Goal: Task Accomplishment & Management: Use online tool/utility

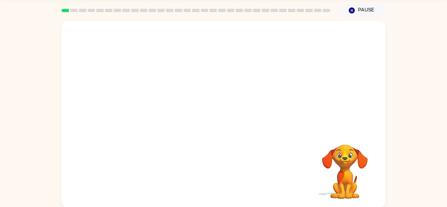
scroll to position [23, 0]
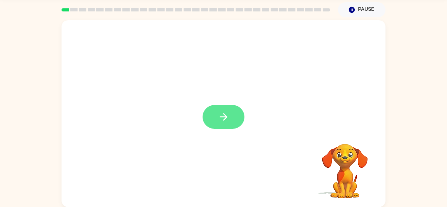
click at [233, 124] on button "button" at bounding box center [224, 117] width 42 height 24
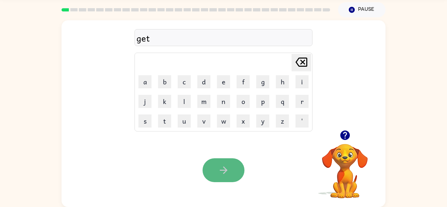
click at [233, 161] on button "button" at bounding box center [224, 171] width 42 height 24
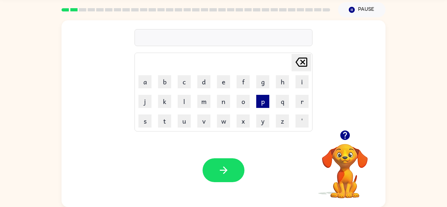
click at [266, 106] on button "p" at bounding box center [262, 101] width 13 height 13
click at [239, 98] on button "o" at bounding box center [243, 101] width 13 height 13
click at [180, 122] on button "u" at bounding box center [184, 121] width 13 height 13
click at [167, 87] on button "b" at bounding box center [164, 81] width 13 height 13
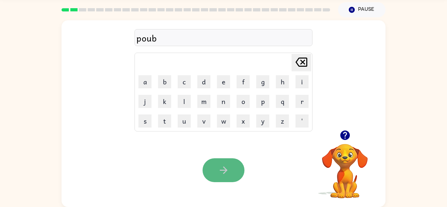
click at [224, 177] on button "button" at bounding box center [224, 171] width 42 height 24
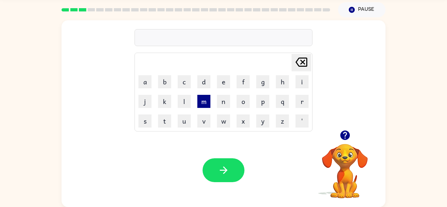
click at [205, 95] on button "m" at bounding box center [203, 101] width 13 height 13
click at [244, 100] on button "o" at bounding box center [243, 101] width 13 height 13
click at [264, 106] on button "p" at bounding box center [262, 101] width 13 height 13
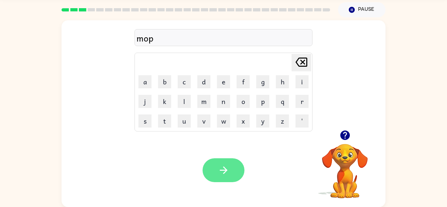
click at [233, 159] on button "button" at bounding box center [224, 171] width 42 height 24
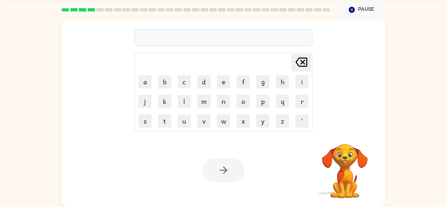
click at [299, 146] on div "Your browser must support playing .mp4 files to use Literably. Please try using…" at bounding box center [224, 171] width 324 height 74
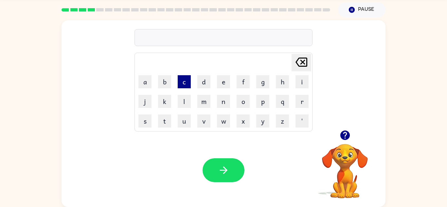
click at [187, 86] on button "c" at bounding box center [184, 81] width 13 height 13
click at [144, 82] on button "a" at bounding box center [145, 81] width 13 height 13
click at [165, 87] on button "b" at bounding box center [164, 81] width 13 height 13
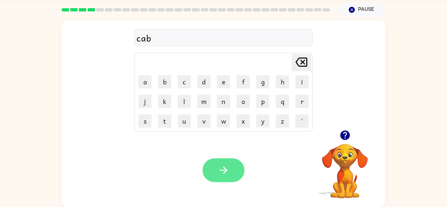
click at [228, 162] on button "button" at bounding box center [224, 171] width 42 height 24
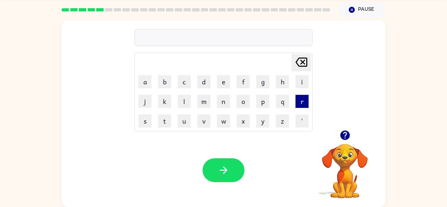
click at [304, 104] on button "r" at bounding box center [302, 101] width 13 height 13
click at [303, 87] on button "i" at bounding box center [302, 81] width 13 height 13
click at [267, 106] on button "p" at bounding box center [262, 101] width 13 height 13
click at [279, 104] on button "q" at bounding box center [282, 101] width 13 height 13
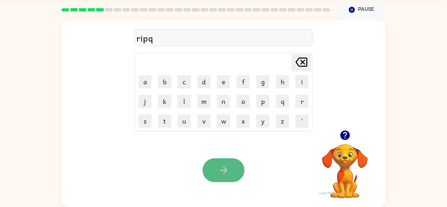
click at [224, 164] on button "button" at bounding box center [224, 171] width 42 height 24
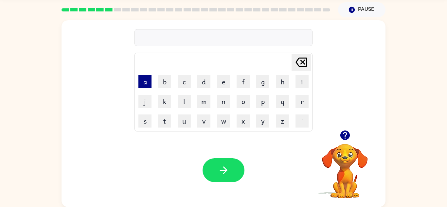
click at [142, 83] on button "a" at bounding box center [145, 81] width 13 height 13
click at [200, 107] on button "m" at bounding box center [203, 101] width 13 height 13
click at [229, 182] on div "Your browser must support playing .mp4 files to use Literably. Please try using…" at bounding box center [224, 171] width 324 height 74
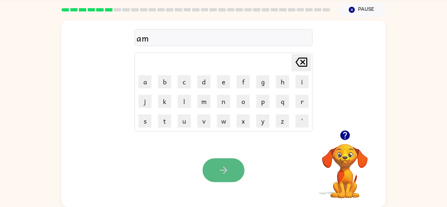
click at [224, 168] on icon "button" at bounding box center [224, 171] width 8 height 8
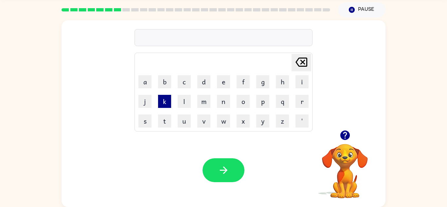
click at [168, 106] on button "k" at bounding box center [164, 101] width 13 height 13
click at [185, 102] on button "l" at bounding box center [184, 101] width 13 height 13
click at [216, 104] on td "n" at bounding box center [223, 101] width 19 height 19
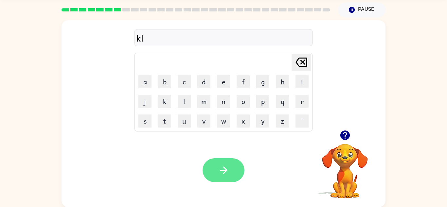
click at [236, 174] on button "button" at bounding box center [224, 171] width 42 height 24
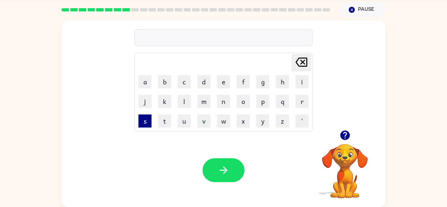
click at [148, 120] on button "s" at bounding box center [145, 121] width 13 height 13
click at [187, 106] on button "l" at bounding box center [184, 101] width 13 height 13
click at [204, 107] on button "m" at bounding box center [203, 101] width 13 height 13
click at [301, 63] on icon at bounding box center [302, 62] width 12 height 9
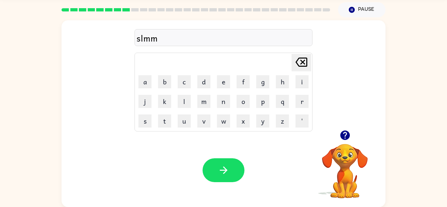
click at [301, 63] on icon at bounding box center [302, 62] width 12 height 9
click at [161, 120] on button "t" at bounding box center [164, 121] width 13 height 13
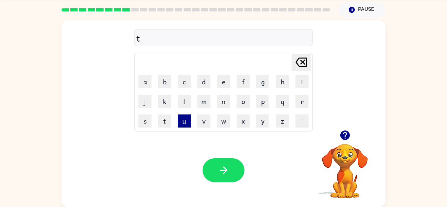
click at [181, 118] on button "u" at bounding box center [184, 121] width 13 height 13
click at [201, 85] on button "d" at bounding box center [203, 81] width 13 height 13
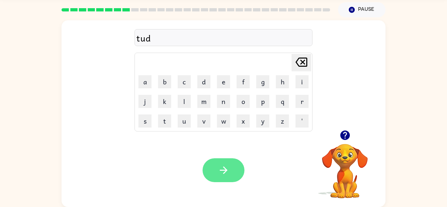
click at [226, 162] on button "button" at bounding box center [224, 171] width 42 height 24
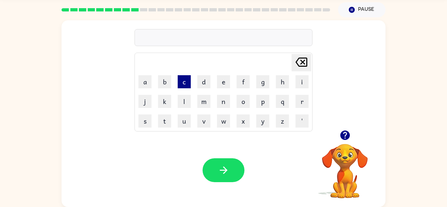
click at [186, 83] on button "c" at bounding box center [184, 81] width 13 height 13
click at [242, 104] on button "o" at bounding box center [243, 101] width 13 height 13
click at [299, 82] on button "i" at bounding box center [302, 81] width 13 height 13
click at [225, 100] on button "n" at bounding box center [223, 101] width 13 height 13
click at [144, 119] on button "s" at bounding box center [145, 121] width 13 height 13
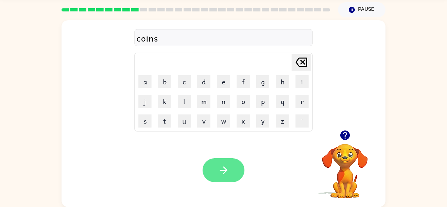
click at [214, 165] on button "button" at bounding box center [224, 171] width 42 height 24
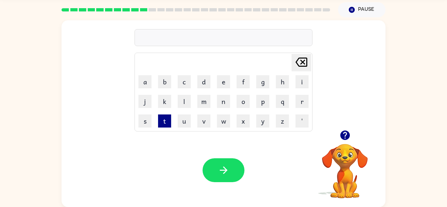
click at [170, 119] on button "t" at bounding box center [164, 121] width 13 height 13
click at [198, 95] on button "m" at bounding box center [203, 101] width 13 height 13
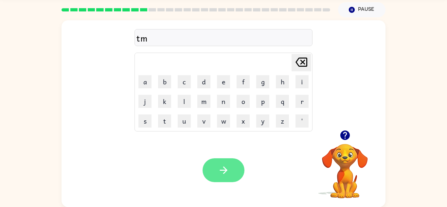
click at [230, 176] on button "button" at bounding box center [224, 171] width 42 height 24
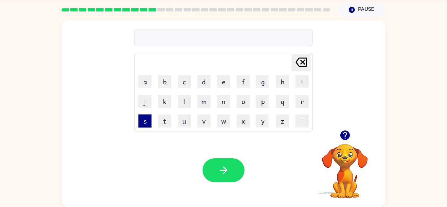
click at [148, 120] on button "s" at bounding box center [145, 121] width 13 height 13
click at [197, 99] on button "m" at bounding box center [203, 101] width 13 height 13
click at [247, 103] on button "o" at bounding box center [243, 101] width 13 height 13
click at [160, 105] on button "k" at bounding box center [164, 101] width 13 height 13
click at [219, 79] on button "e" at bounding box center [223, 81] width 13 height 13
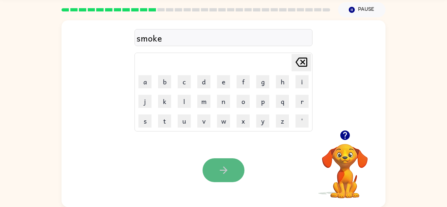
click at [223, 180] on button "button" at bounding box center [224, 171] width 42 height 24
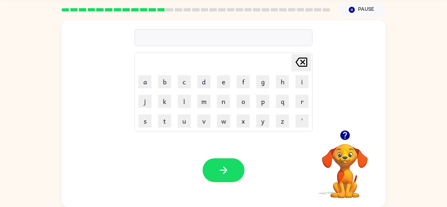
click at [232, 114] on td "w" at bounding box center [223, 121] width 19 height 19
click at [225, 121] on button "w" at bounding box center [223, 121] width 13 height 13
click at [223, 180] on button "button" at bounding box center [224, 171] width 42 height 24
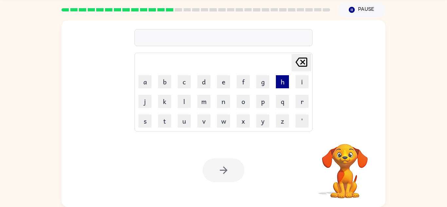
click at [282, 85] on button "h" at bounding box center [282, 81] width 13 height 13
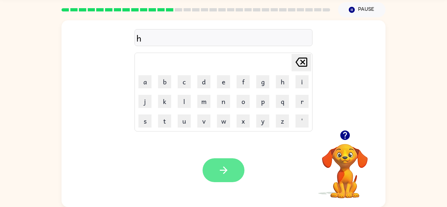
click at [233, 173] on button "button" at bounding box center [224, 171] width 42 height 24
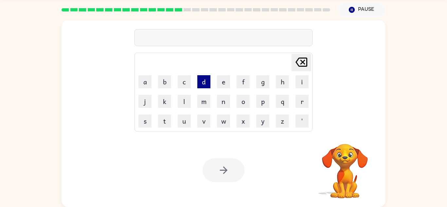
click at [199, 78] on button "d" at bounding box center [203, 81] width 13 height 13
click at [222, 173] on div at bounding box center [224, 171] width 42 height 24
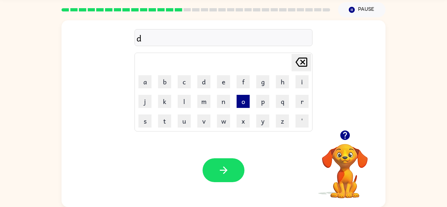
click at [239, 96] on button "o" at bounding box center [243, 101] width 13 height 13
click at [268, 84] on button "g" at bounding box center [262, 81] width 13 height 13
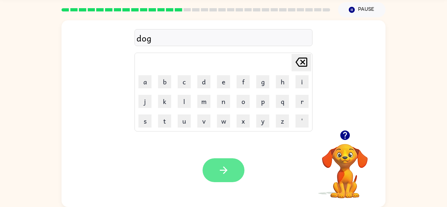
click at [205, 168] on button "button" at bounding box center [224, 171] width 42 height 24
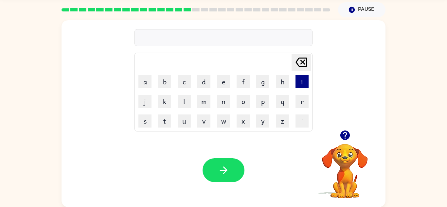
click at [297, 83] on button "i" at bounding box center [302, 81] width 13 height 13
click at [280, 126] on button "z" at bounding box center [282, 121] width 13 height 13
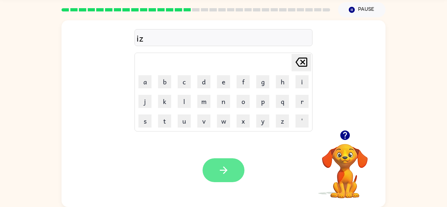
click at [233, 167] on button "button" at bounding box center [224, 171] width 42 height 24
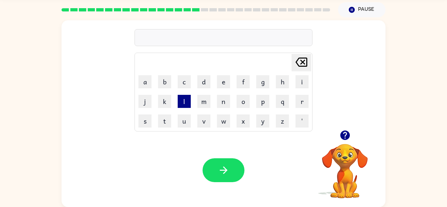
click at [181, 98] on button "l" at bounding box center [184, 101] width 13 height 13
click at [223, 83] on button "e" at bounding box center [223, 81] width 13 height 13
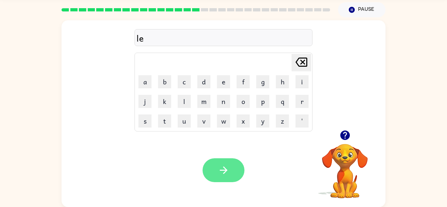
click at [229, 172] on button "button" at bounding box center [224, 171] width 42 height 24
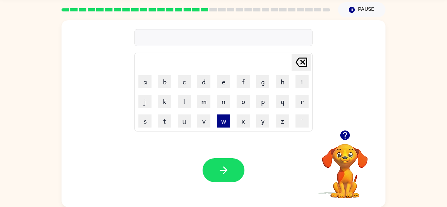
click at [226, 119] on button "w" at bounding box center [223, 121] width 13 height 13
click at [140, 75] on button "a" at bounding box center [145, 81] width 13 height 13
click at [203, 119] on button "v" at bounding box center [203, 121] width 13 height 13
click at [223, 83] on button "e" at bounding box center [223, 81] width 13 height 13
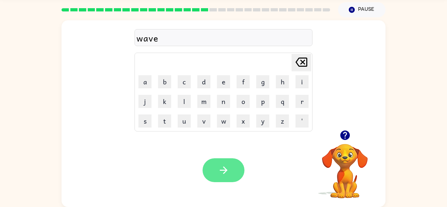
click at [221, 166] on icon "button" at bounding box center [223, 170] width 11 height 11
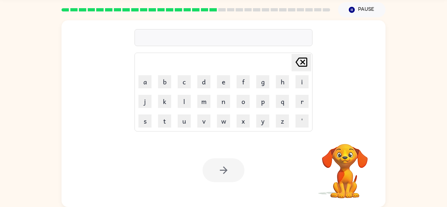
click at [147, 127] on td "s" at bounding box center [145, 121] width 19 height 19
click at [147, 125] on button "s" at bounding box center [145, 121] width 13 height 13
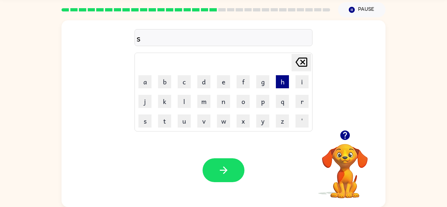
click at [286, 83] on button "h" at bounding box center [282, 81] width 13 height 13
click at [296, 83] on button "i" at bounding box center [302, 81] width 13 height 13
click at [186, 95] on button "l" at bounding box center [184, 101] width 13 height 13
click at [163, 117] on button "t" at bounding box center [164, 121] width 13 height 13
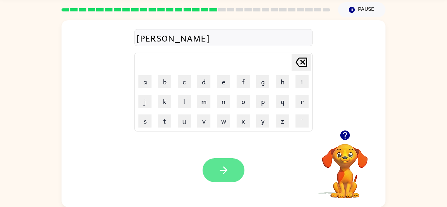
click at [224, 167] on icon "button" at bounding box center [224, 171] width 8 height 8
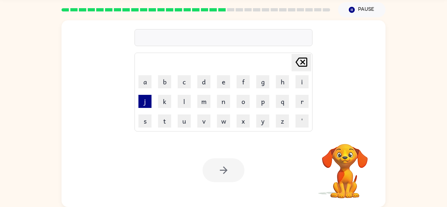
click at [146, 103] on button "j" at bounding box center [145, 101] width 13 height 13
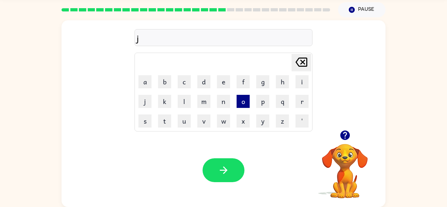
click at [243, 107] on button "o" at bounding box center [243, 101] width 13 height 13
click at [203, 79] on button "d" at bounding box center [203, 81] width 13 height 13
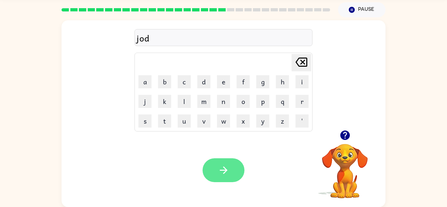
click at [228, 167] on icon "button" at bounding box center [223, 170] width 11 height 11
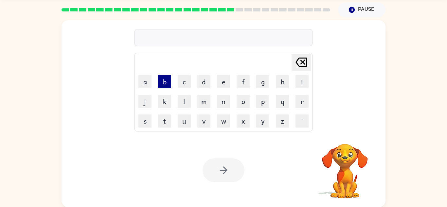
click at [166, 86] on button "b" at bounding box center [164, 81] width 13 height 13
click at [247, 100] on button "o" at bounding box center [243, 101] width 13 height 13
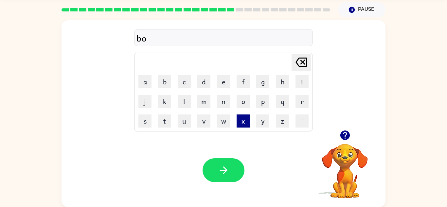
click at [244, 115] on button "x" at bounding box center [243, 121] width 13 height 13
click at [223, 84] on button "e" at bounding box center [223, 81] width 13 height 13
click at [204, 89] on td "d" at bounding box center [204, 81] width 19 height 19
click at [204, 85] on button "d" at bounding box center [203, 81] width 13 height 13
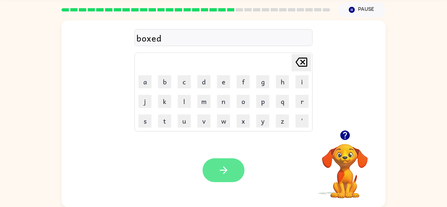
click at [236, 164] on button "button" at bounding box center [224, 171] width 42 height 24
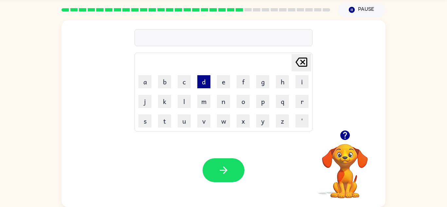
click at [200, 87] on button "d" at bounding box center [203, 81] width 13 height 13
click at [307, 84] on button "i" at bounding box center [302, 81] width 13 height 13
click at [208, 126] on button "v" at bounding box center [203, 121] width 13 height 13
click at [224, 84] on button "e" at bounding box center [223, 81] width 13 height 13
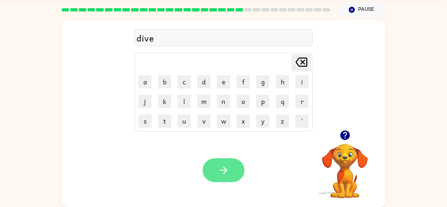
click at [213, 161] on button "button" at bounding box center [224, 171] width 42 height 24
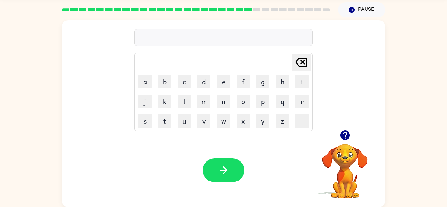
click at [224, 112] on td "w" at bounding box center [223, 121] width 19 height 19
click at [261, 81] on button "g" at bounding box center [262, 81] width 13 height 13
click at [297, 99] on button "r" at bounding box center [302, 101] width 13 height 13
click at [217, 82] on button "e" at bounding box center [223, 81] width 13 height 13
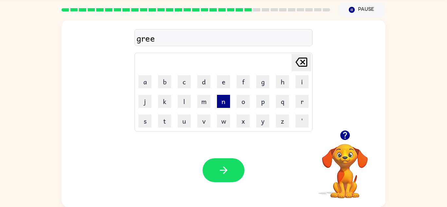
click at [219, 100] on button "n" at bounding box center [223, 101] width 13 height 13
click at [277, 84] on button "h" at bounding box center [282, 81] width 13 height 13
click at [297, 80] on button "i" at bounding box center [302, 81] width 13 height 13
click at [178, 97] on button "l" at bounding box center [184, 101] width 13 height 13
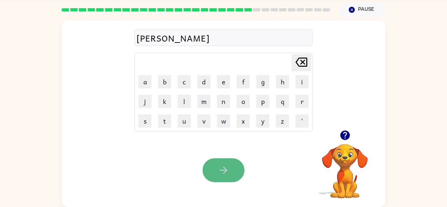
click at [224, 160] on button "button" at bounding box center [224, 171] width 42 height 24
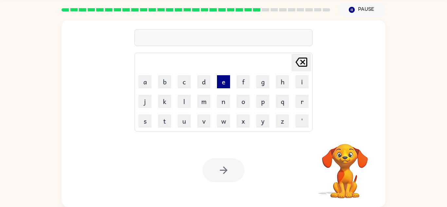
click at [223, 80] on button "e" at bounding box center [223, 81] width 13 height 13
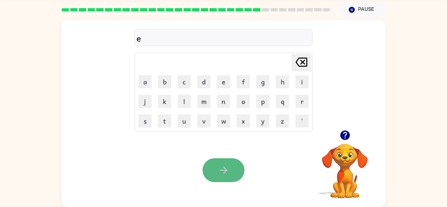
click at [222, 177] on button "button" at bounding box center [224, 171] width 42 height 24
click at [169, 92] on td "k" at bounding box center [164, 101] width 19 height 19
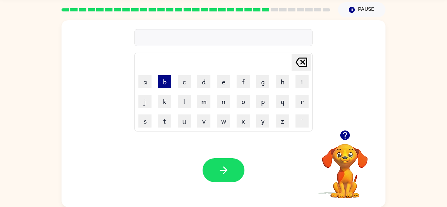
click at [169, 87] on button "b" at bounding box center [164, 81] width 13 height 13
click at [163, 103] on button "k" at bounding box center [164, 101] width 13 height 13
click at [178, 102] on button "l" at bounding box center [184, 101] width 13 height 13
click at [203, 84] on button "d" at bounding box center [203, 81] width 13 height 13
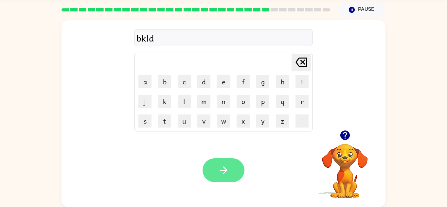
click at [235, 167] on button "button" at bounding box center [224, 171] width 42 height 24
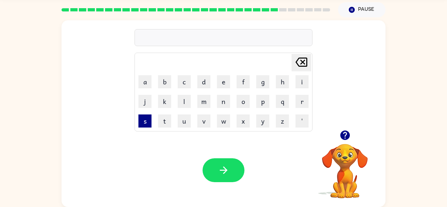
click at [147, 116] on button "s" at bounding box center [145, 121] width 13 height 13
click at [189, 118] on button "u" at bounding box center [184, 121] width 13 height 13
click at [227, 104] on button "n" at bounding box center [223, 101] width 13 height 13
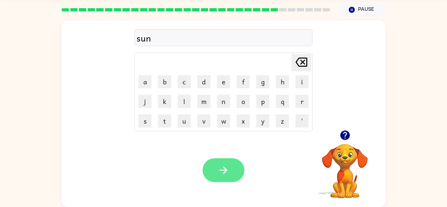
click at [238, 166] on button "button" at bounding box center [224, 171] width 42 height 24
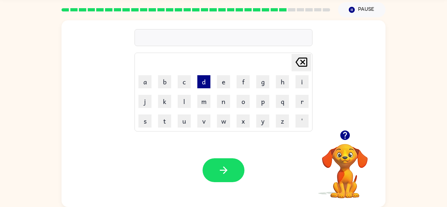
click at [203, 76] on button "d" at bounding box center [203, 81] width 13 height 13
click at [179, 77] on button "c" at bounding box center [184, 81] width 13 height 13
click at [205, 101] on button "m" at bounding box center [203, 101] width 13 height 13
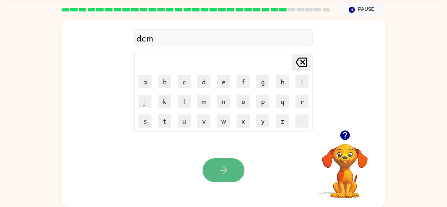
click at [224, 166] on icon "button" at bounding box center [223, 170] width 11 height 11
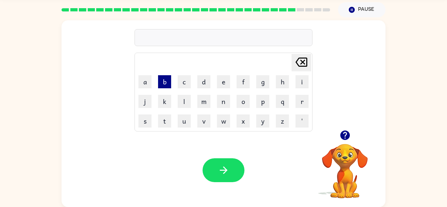
click at [171, 83] on button "b" at bounding box center [164, 81] width 13 height 13
click at [219, 87] on button "e" at bounding box center [223, 81] width 13 height 13
click at [197, 83] on button "d" at bounding box center [203, 81] width 13 height 13
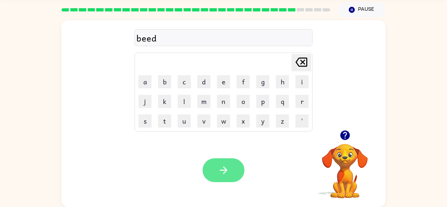
click at [228, 168] on icon "button" at bounding box center [223, 170] width 11 height 11
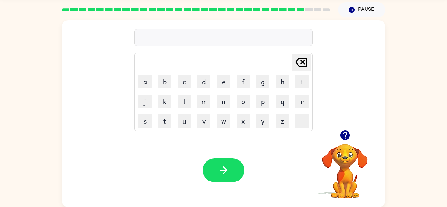
click at [287, 108] on td "q" at bounding box center [282, 101] width 19 height 19
click at [284, 104] on button "q" at bounding box center [282, 101] width 13 height 13
click at [263, 110] on td "p" at bounding box center [262, 101] width 19 height 19
click at [225, 84] on button "e" at bounding box center [223, 81] width 13 height 13
click at [308, 65] on icon "[PERSON_NAME] last character input" at bounding box center [302, 62] width 16 height 16
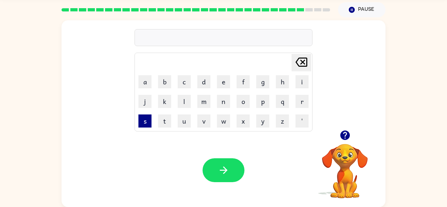
click at [142, 120] on button "s" at bounding box center [145, 121] width 13 height 13
click at [149, 84] on button "a" at bounding box center [145, 81] width 13 height 13
click at [200, 98] on button "m" at bounding box center [203, 101] width 13 height 13
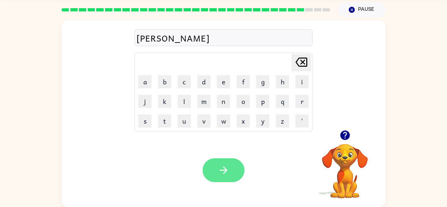
click at [218, 170] on icon "button" at bounding box center [223, 170] width 11 height 11
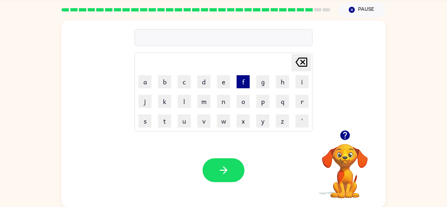
click at [249, 78] on button "f" at bounding box center [243, 81] width 13 height 13
click at [296, 85] on button "i" at bounding box center [302, 81] width 13 height 13
click at [223, 99] on button "n" at bounding box center [223, 101] width 13 height 13
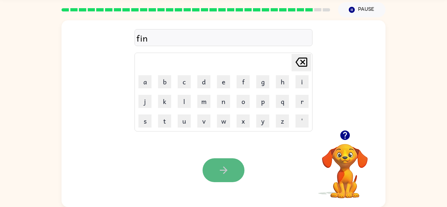
click at [214, 164] on button "button" at bounding box center [224, 171] width 42 height 24
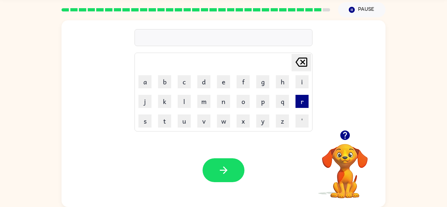
click at [300, 103] on button "r" at bounding box center [302, 101] width 13 height 13
click at [179, 123] on button "u" at bounding box center [184, 121] width 13 height 13
click at [185, 106] on button "l" at bounding box center [184, 101] width 13 height 13
click at [227, 77] on button "e" at bounding box center [223, 81] width 13 height 13
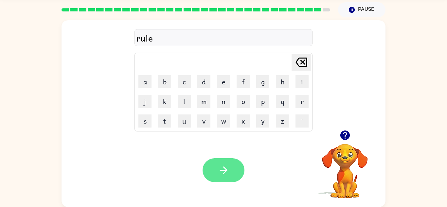
click at [227, 166] on icon "button" at bounding box center [223, 170] width 11 height 11
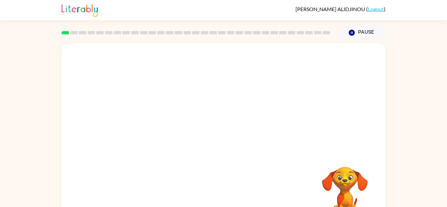
click at [408, 185] on div "Your browser must support playing .mp4 files to use Literably. Please try using…" at bounding box center [223, 135] width 447 height 190
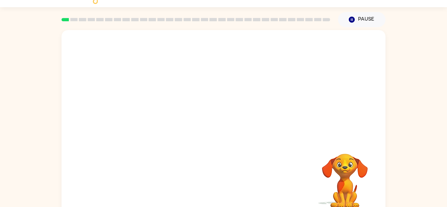
scroll to position [23, 0]
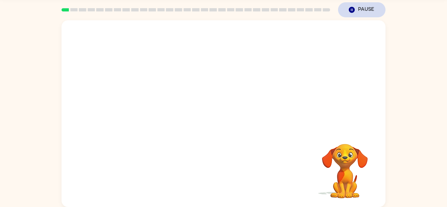
click at [366, 12] on button "Pause Pause" at bounding box center [361, 9] width 47 height 15
